Goal: Information Seeking & Learning: Learn about a topic

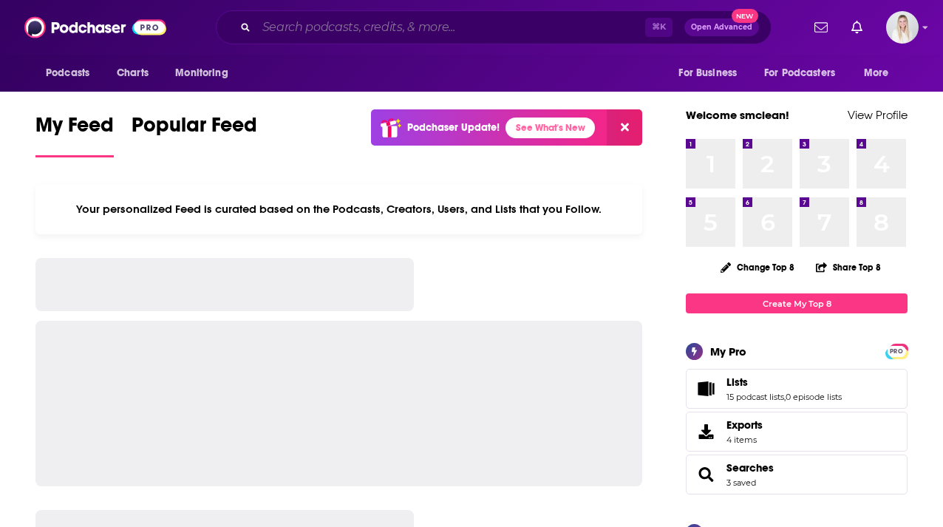
click at [381, 27] on input "Search podcasts, credits, & more..." at bounding box center [450, 28] width 389 height 24
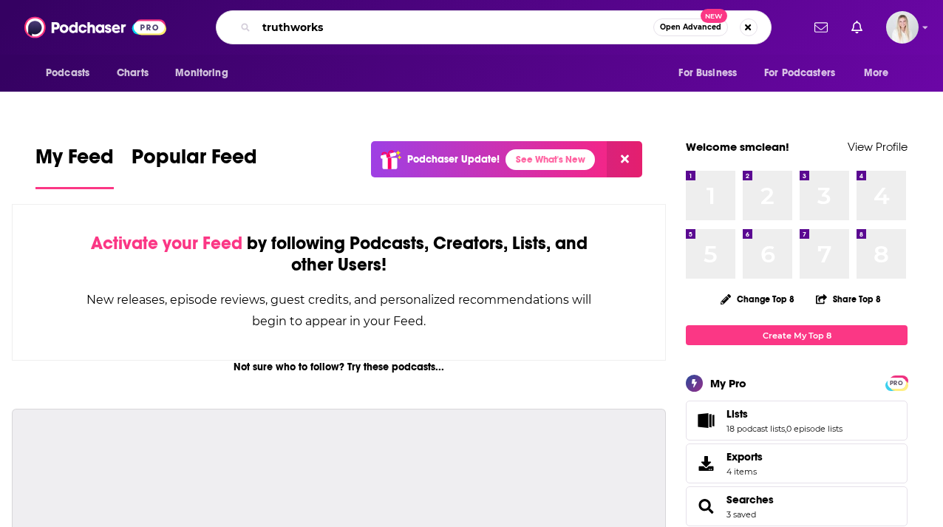
type input "truthworks"
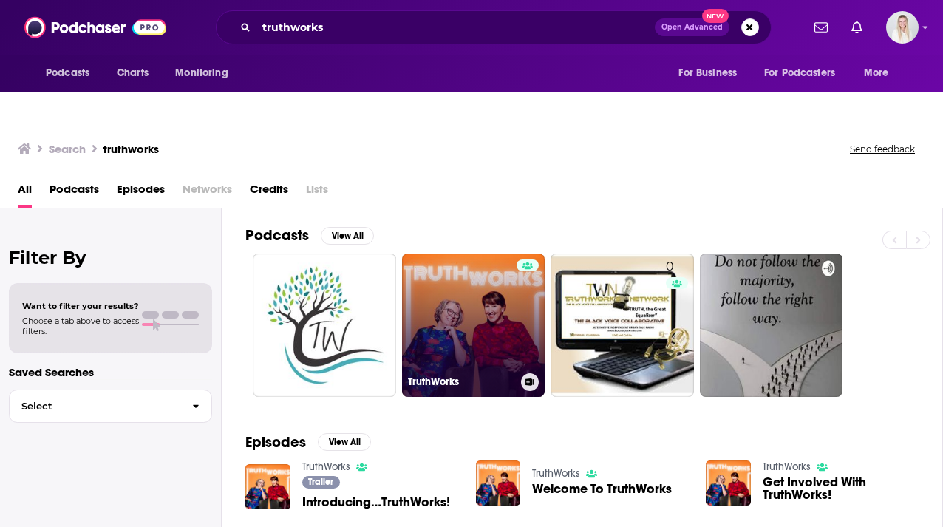
click at [464, 264] on link "TruthWorks" at bounding box center [473, 324] width 143 height 143
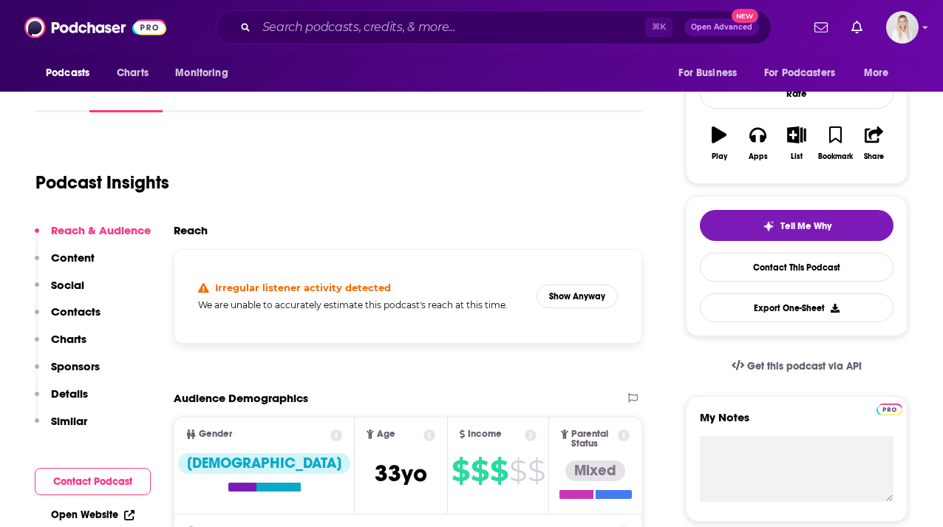
scroll to position [249, 0]
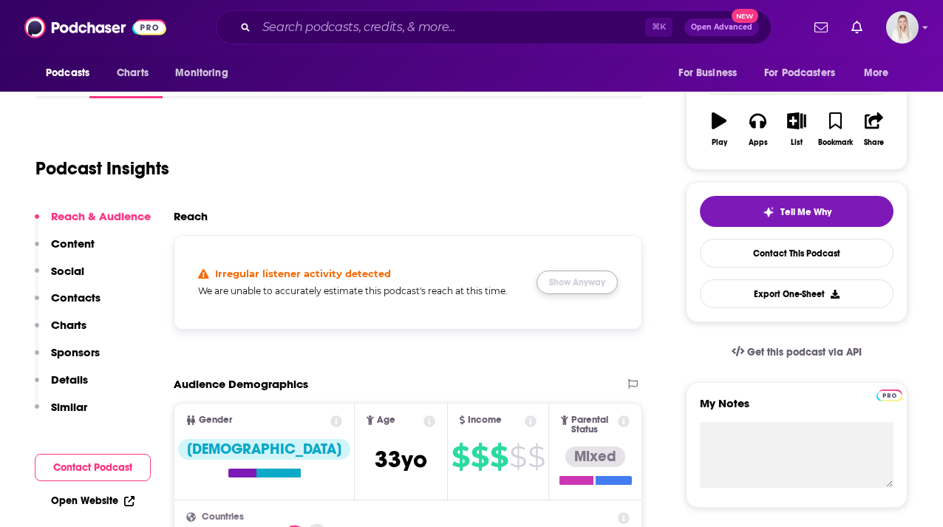
click at [581, 270] on button "Show Anyway" at bounding box center [576, 282] width 81 height 24
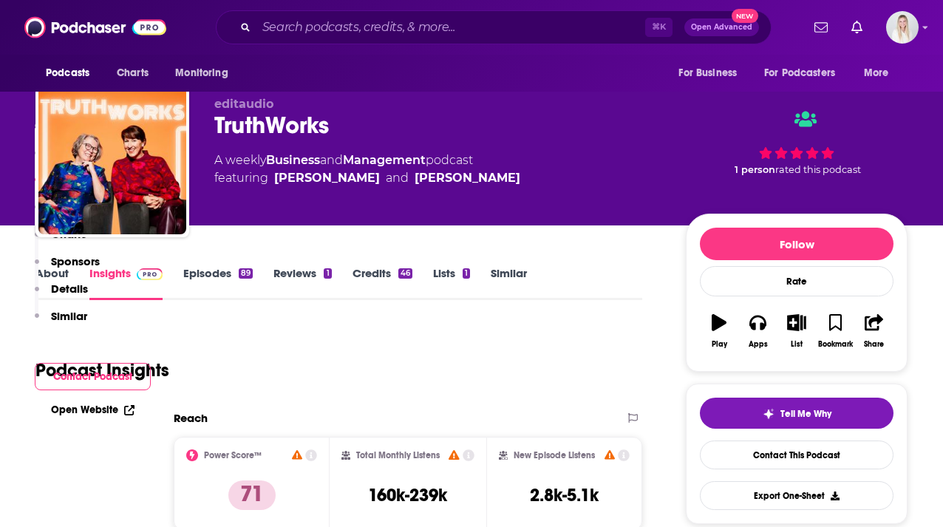
scroll to position [0, 0]
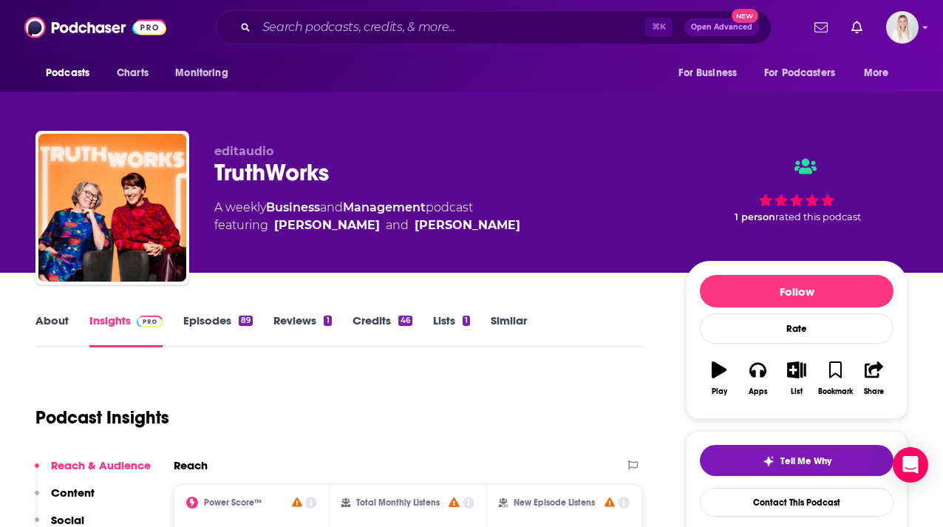
click at [47, 313] on link "About" at bounding box center [51, 330] width 33 height 34
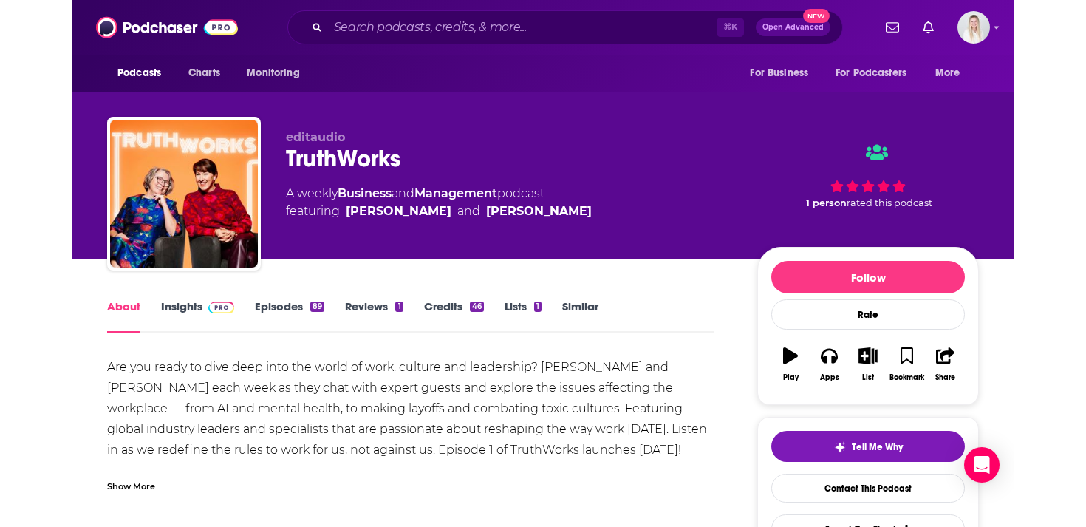
scroll to position [72, 0]
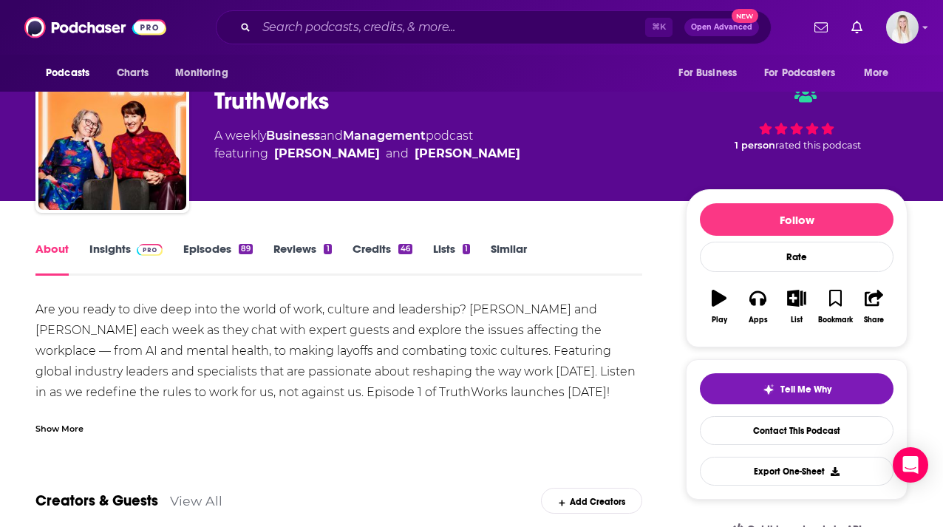
click at [68, 420] on div "Show More" at bounding box center [59, 427] width 48 height 14
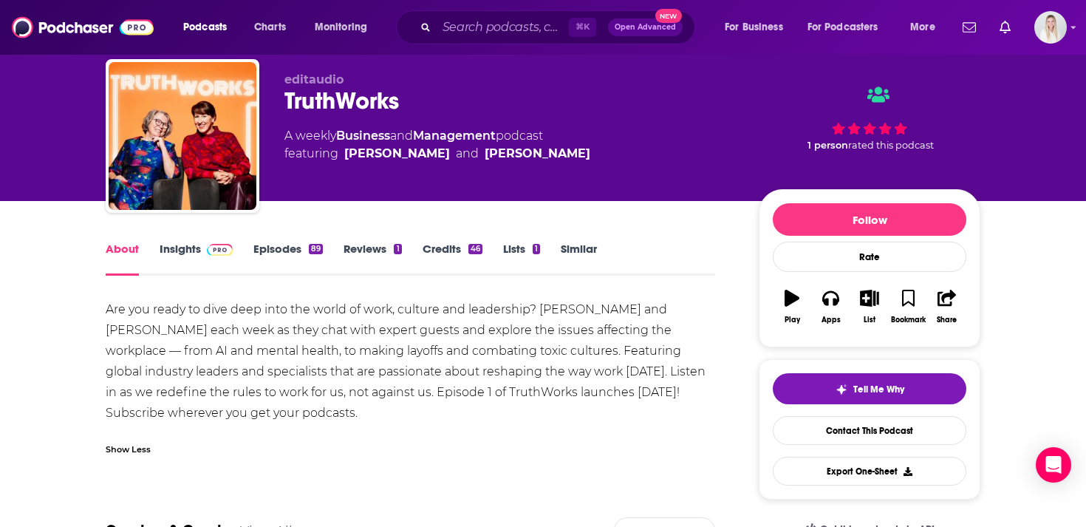
click at [243, 389] on div "Are you ready to dive deep into the world of work, culture and leadership? [PER…" at bounding box center [410, 361] width 609 height 124
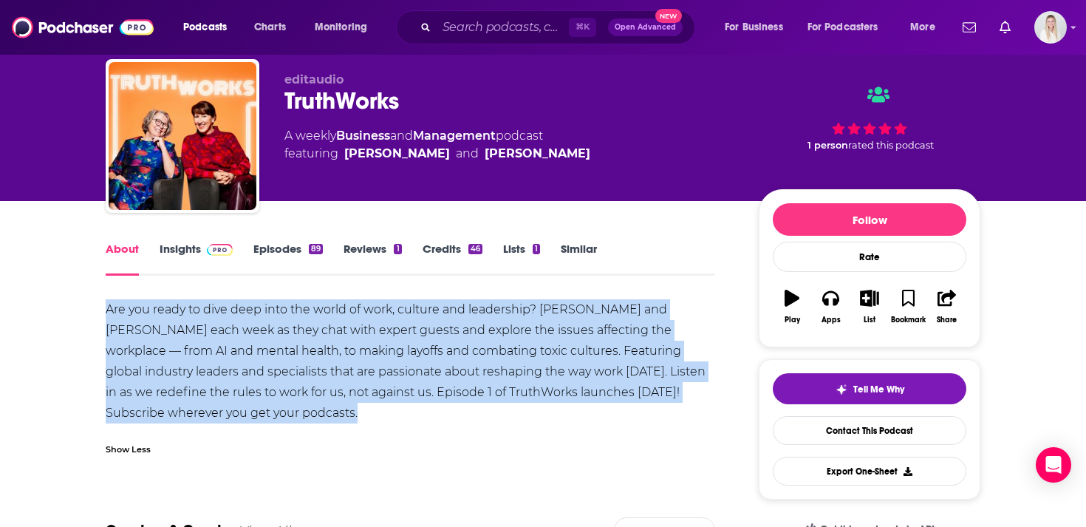
drag, startPoint x: 106, startPoint y: 277, endPoint x: 279, endPoint y: 403, distance: 214.1
click at [279, 403] on div "Are you ready to dive deep into the world of work, culture and leadership? [PER…" at bounding box center [410, 381] width 609 height 165
copy div "Are you ready to dive deep into the world of work, culture and leadership? [PER…"
